Goal: Contribute content: Contribute content

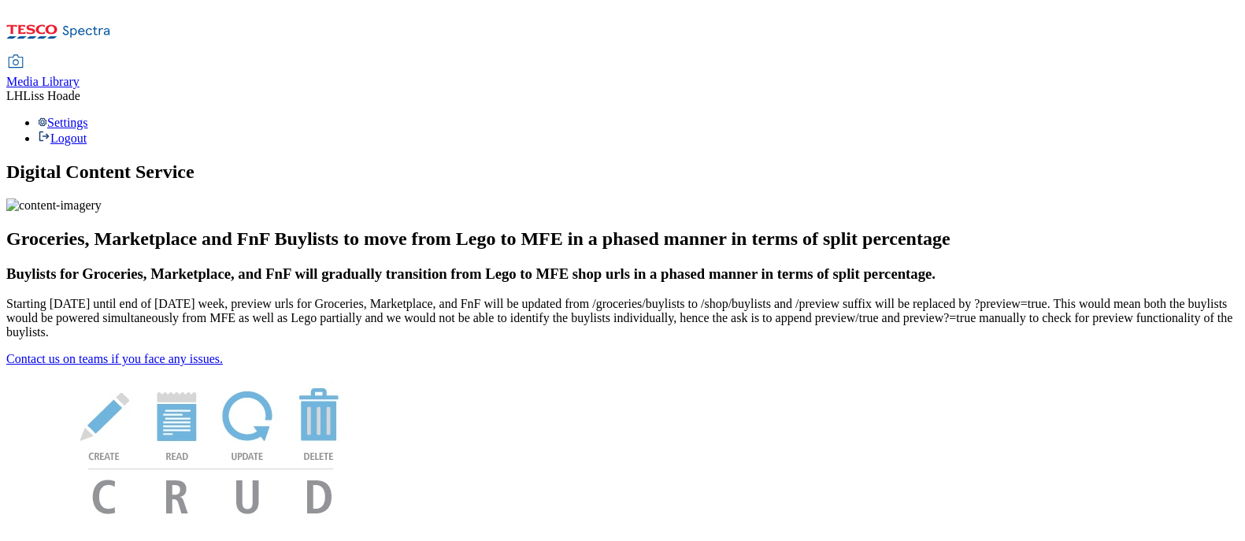
click at [80, 75] on span "Media Library" at bounding box center [42, 81] width 73 height 13
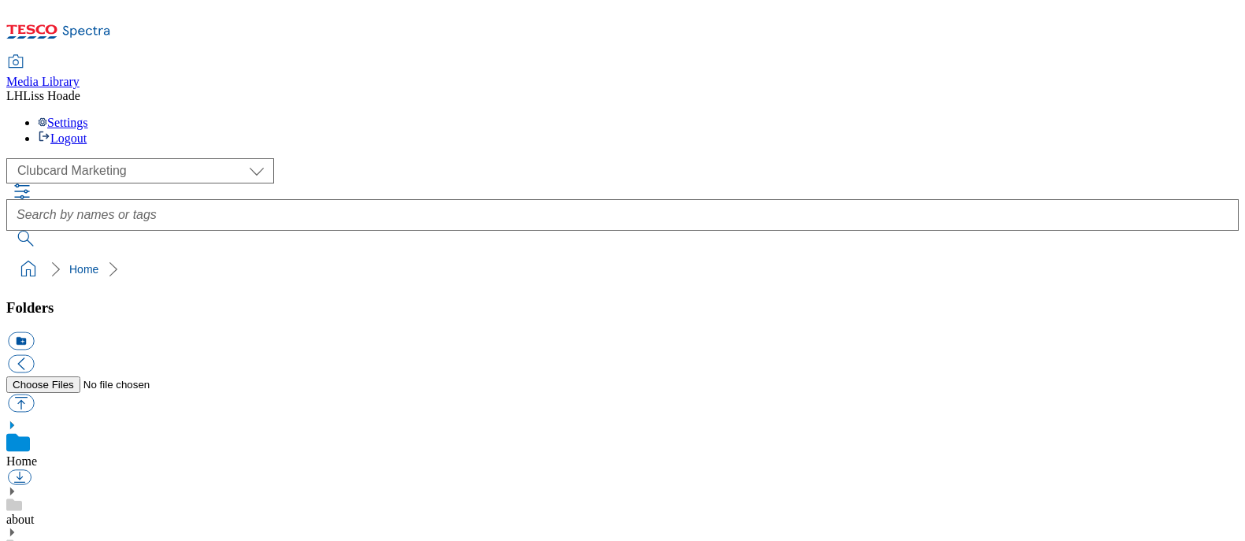
scroll to position [1, 0]
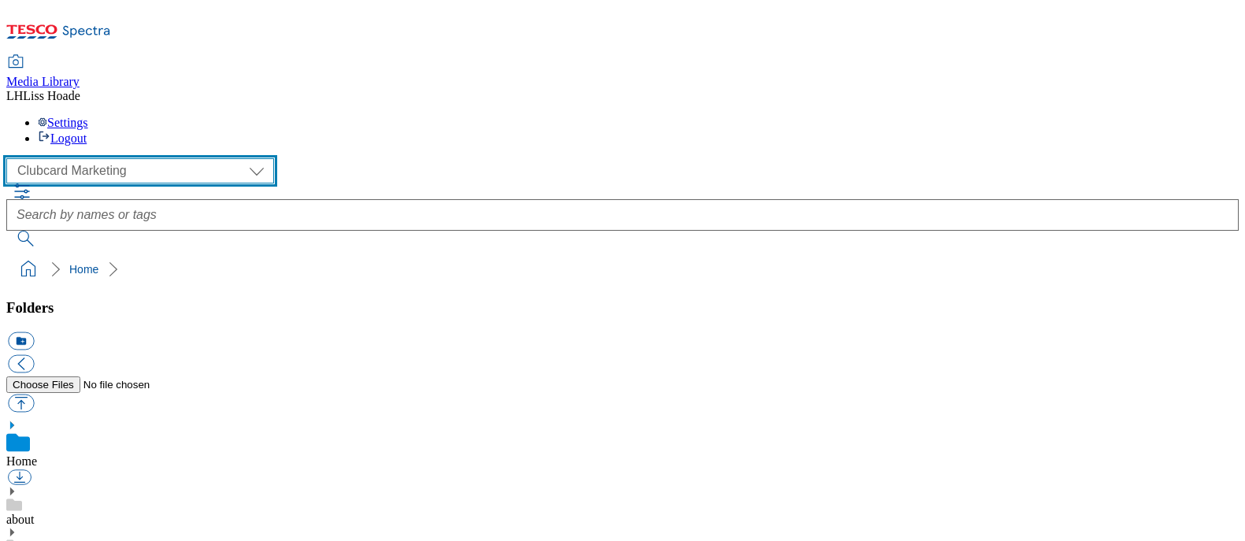
click at [121, 158] on select "Clubcard Marketing Dotcom UK GHS Marketing UK GHS Product UK GHS ROI" at bounding box center [140, 170] width 268 height 25
select select "flare-ghs-mktg"
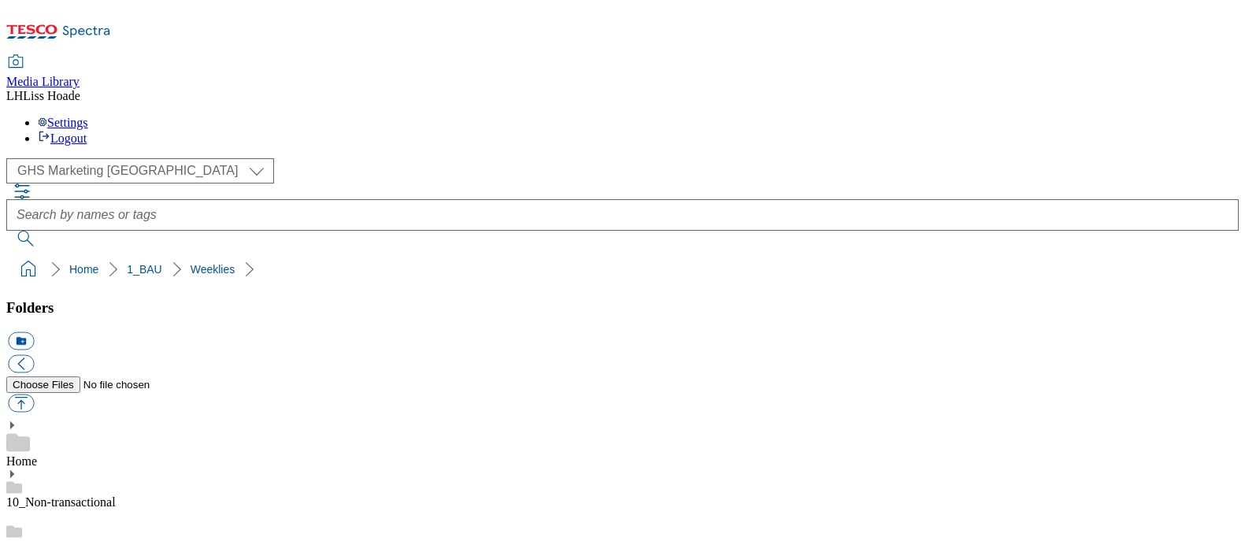
scroll to position [444, 0]
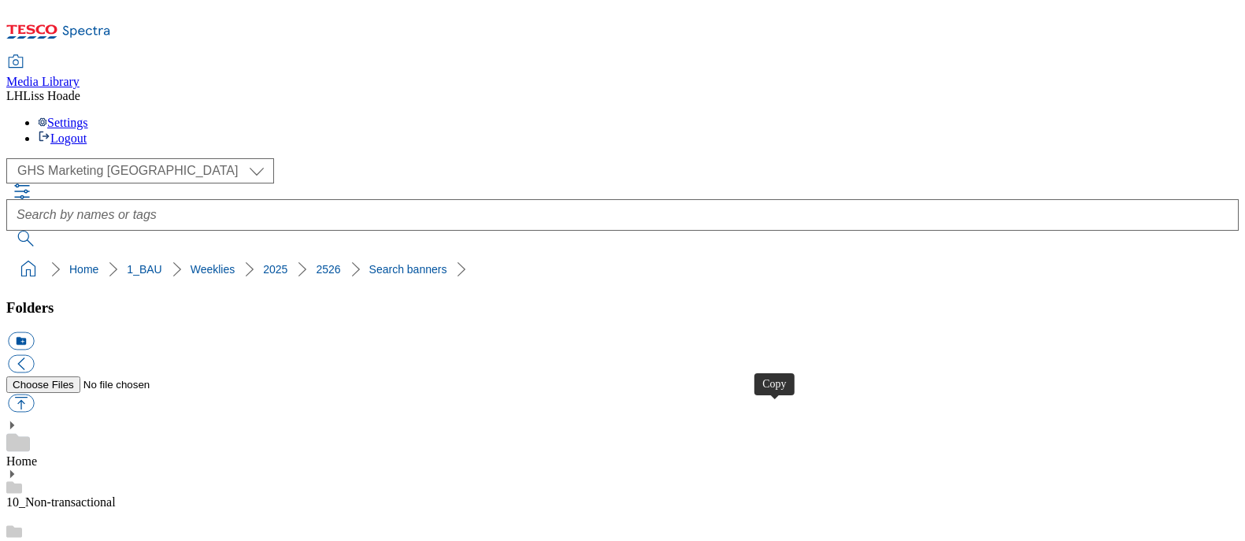
scroll to position [737, 0]
click at [34, 395] on button "button" at bounding box center [21, 404] width 26 height 18
type input "C:\fakepath\2526-GHS-FIbanner-650x200-finish.jpg"
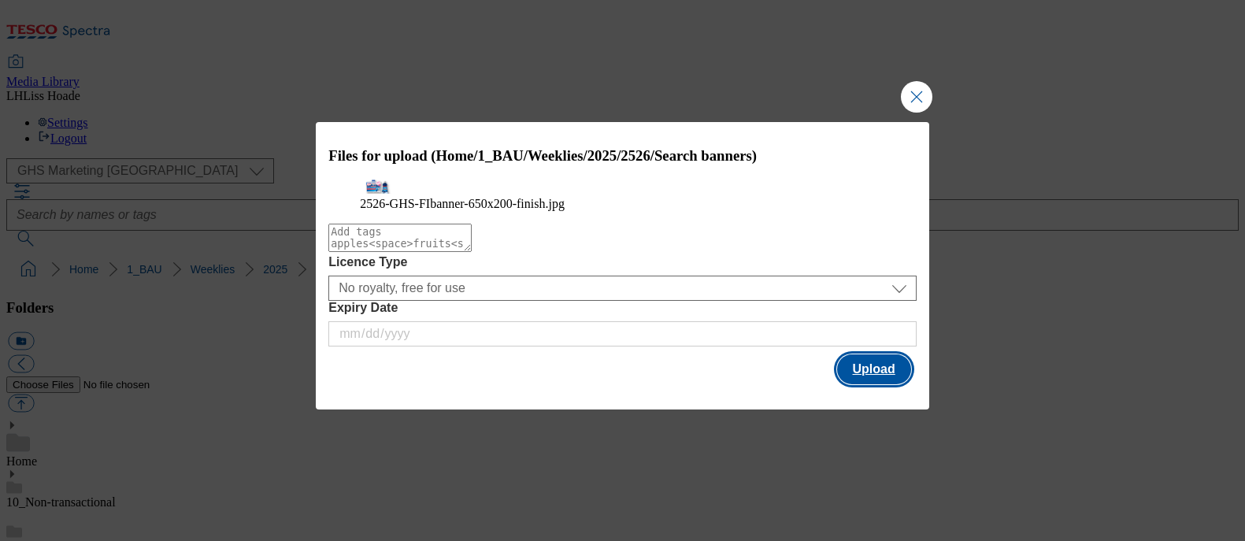
click at [886, 384] on button "Upload" at bounding box center [874, 369] width 74 height 30
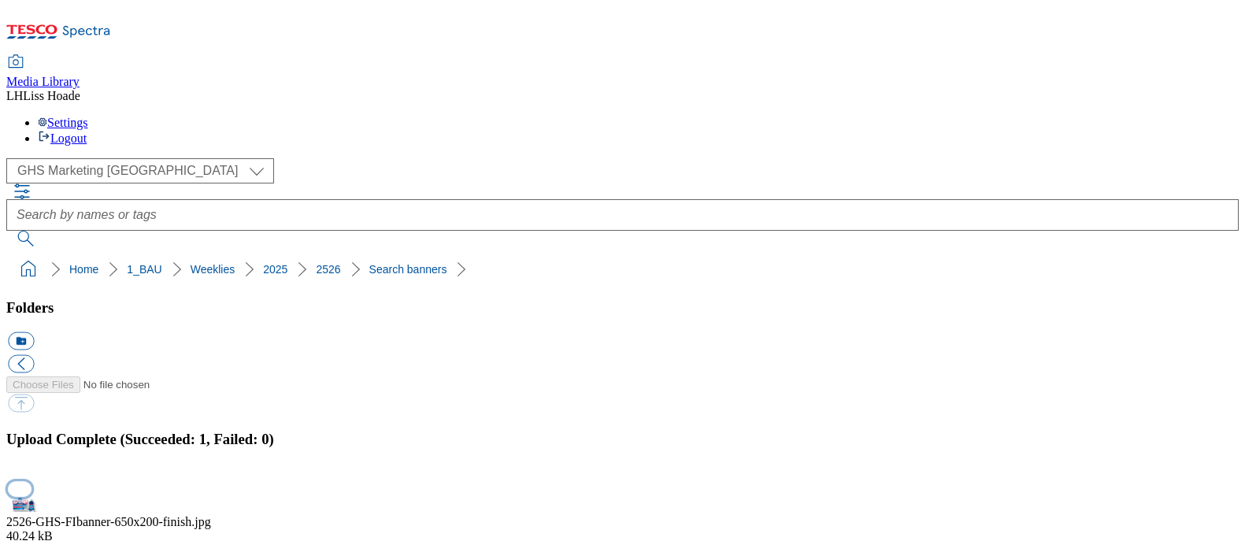
click at [32, 481] on button "button" at bounding box center [20, 488] width 24 height 15
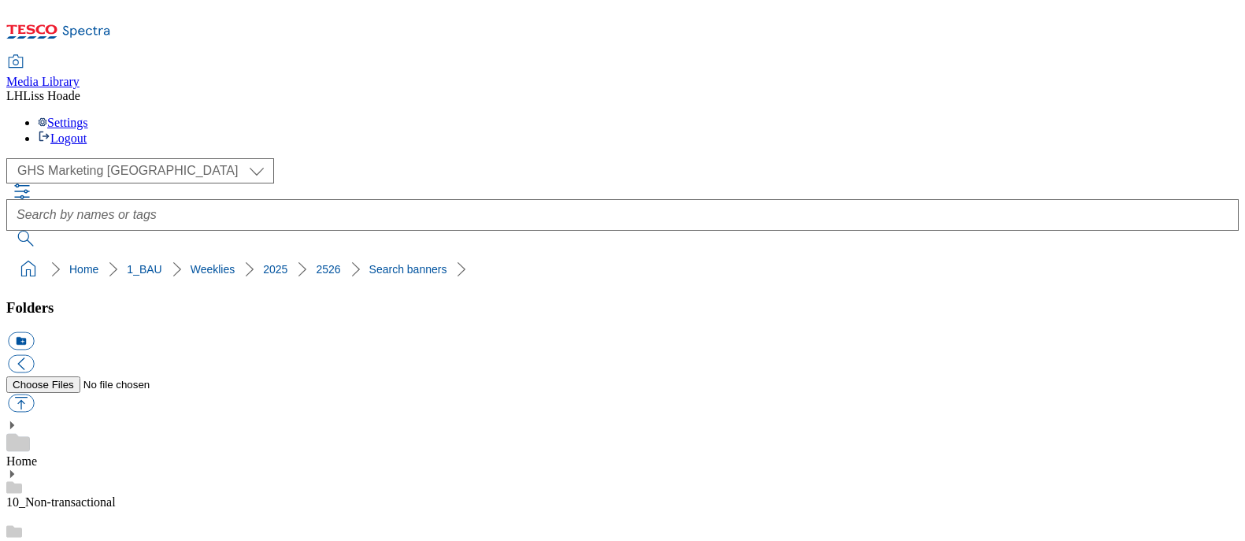
scroll to position [780, 0]
